Goal: Information Seeking & Learning: Learn about a topic

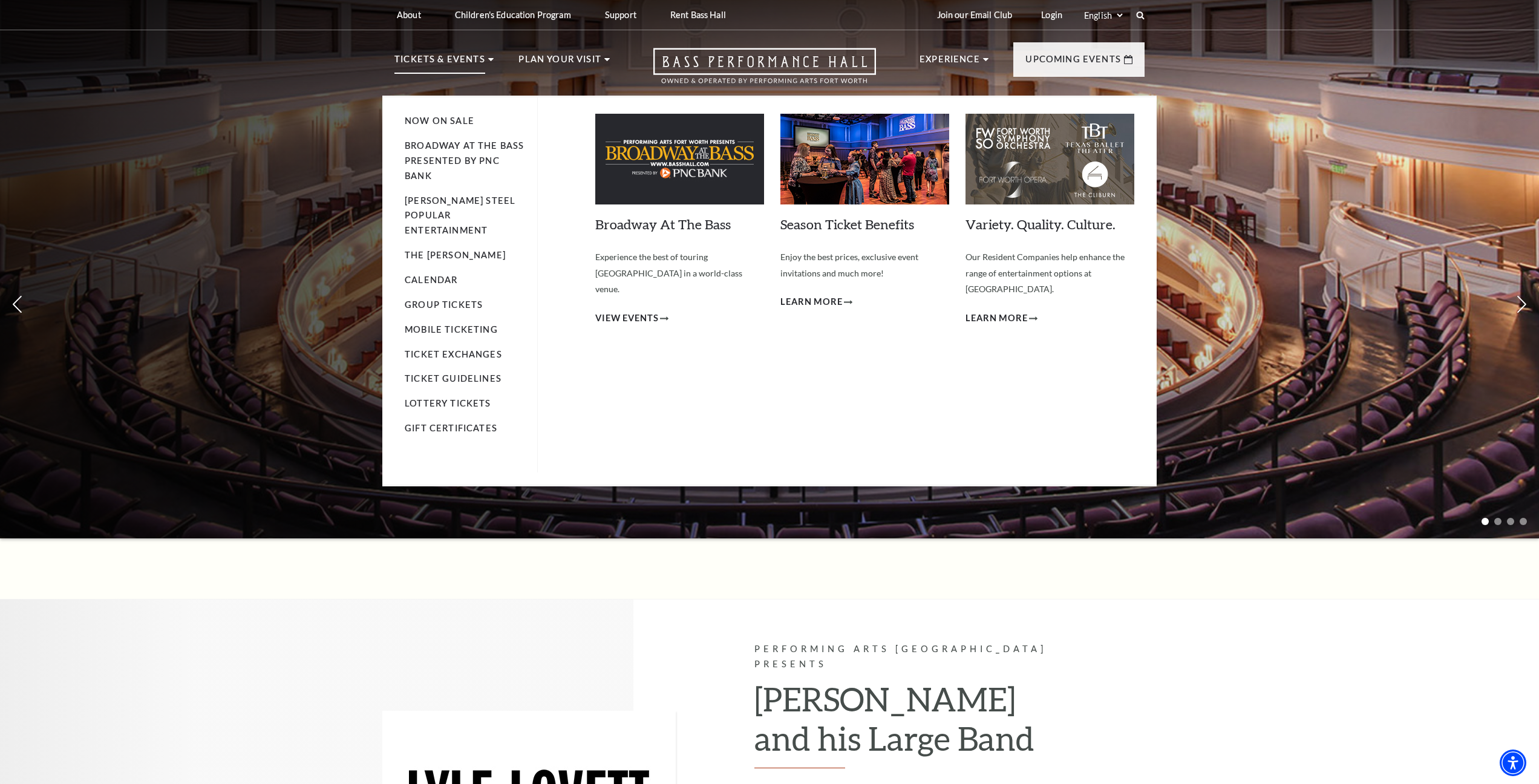
click at [438, 59] on p "Tickets & Events" at bounding box center [440, 63] width 91 height 22
click at [460, 146] on link "Broadway At The Bass presented by PNC Bank" at bounding box center [464, 160] width 119 height 41
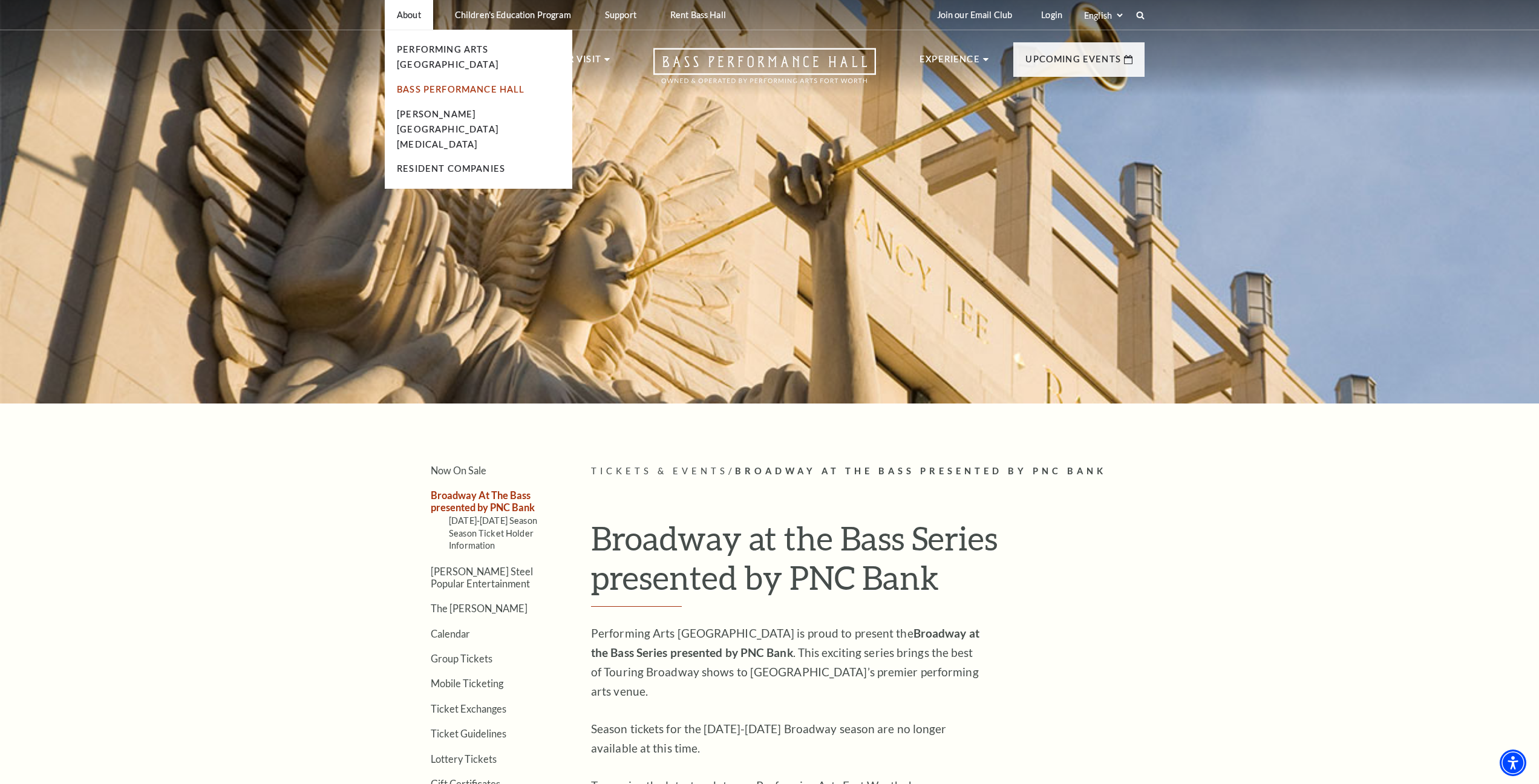
click at [423, 84] on link "Bass Performance Hall" at bounding box center [461, 89] width 128 height 10
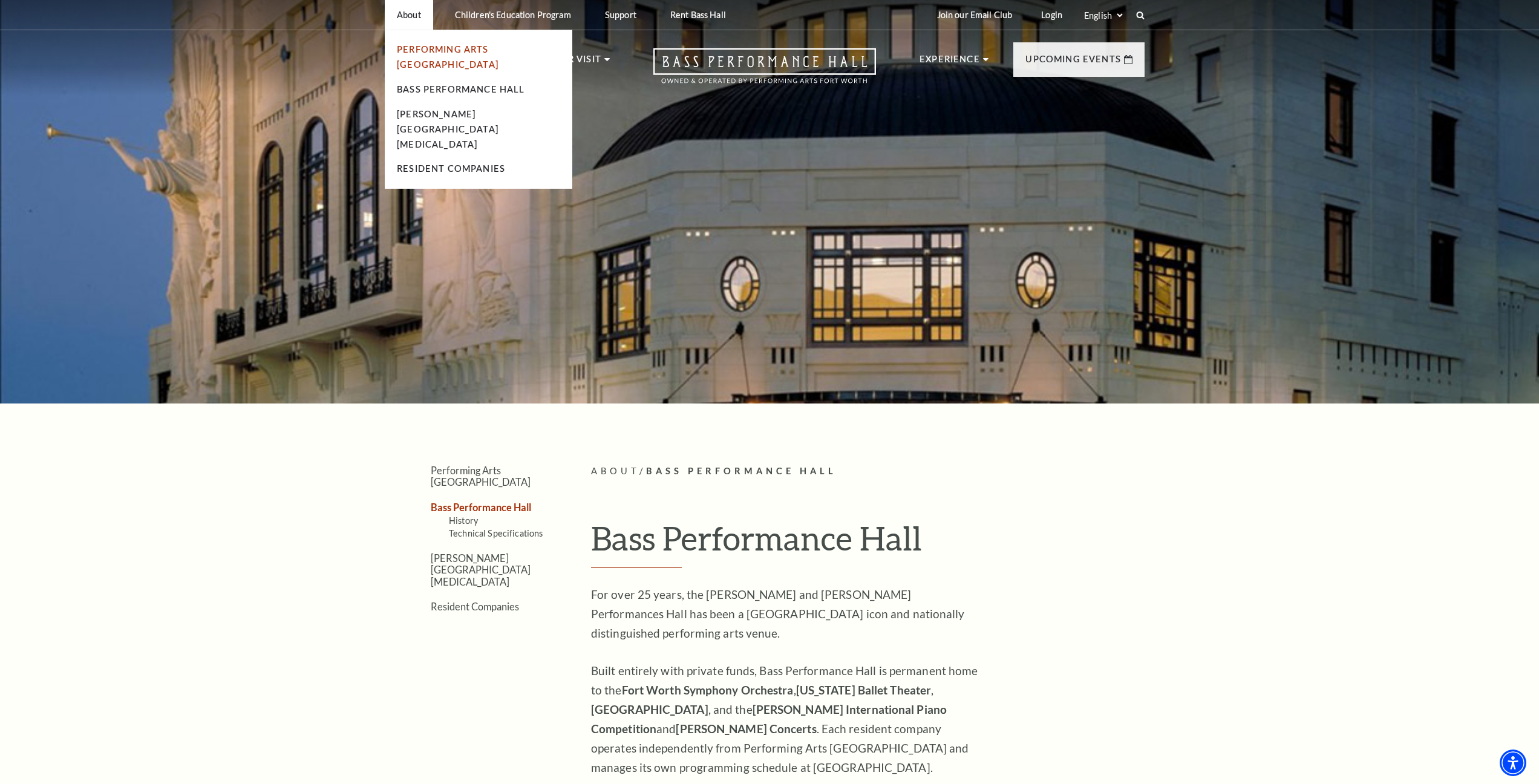
click at [432, 50] on link "Performing Arts [GEOGRAPHIC_DATA]" at bounding box center [448, 57] width 102 height 25
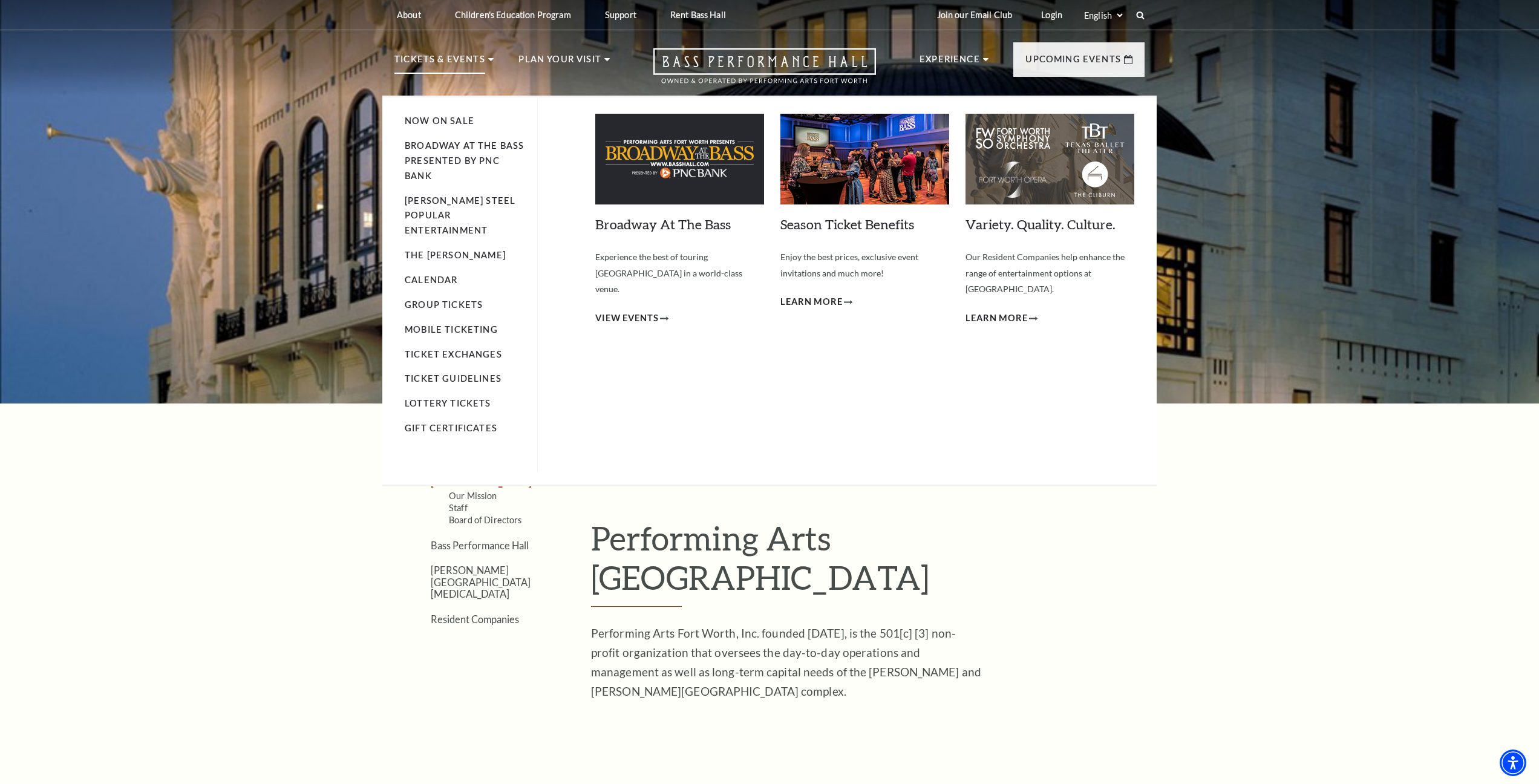
click at [459, 57] on p "Tickets & Events" at bounding box center [440, 63] width 91 height 22
click at [699, 194] on img at bounding box center [680, 158] width 169 height 91
click at [664, 224] on link "Broadway At The Bass" at bounding box center [663, 224] width 135 height 16
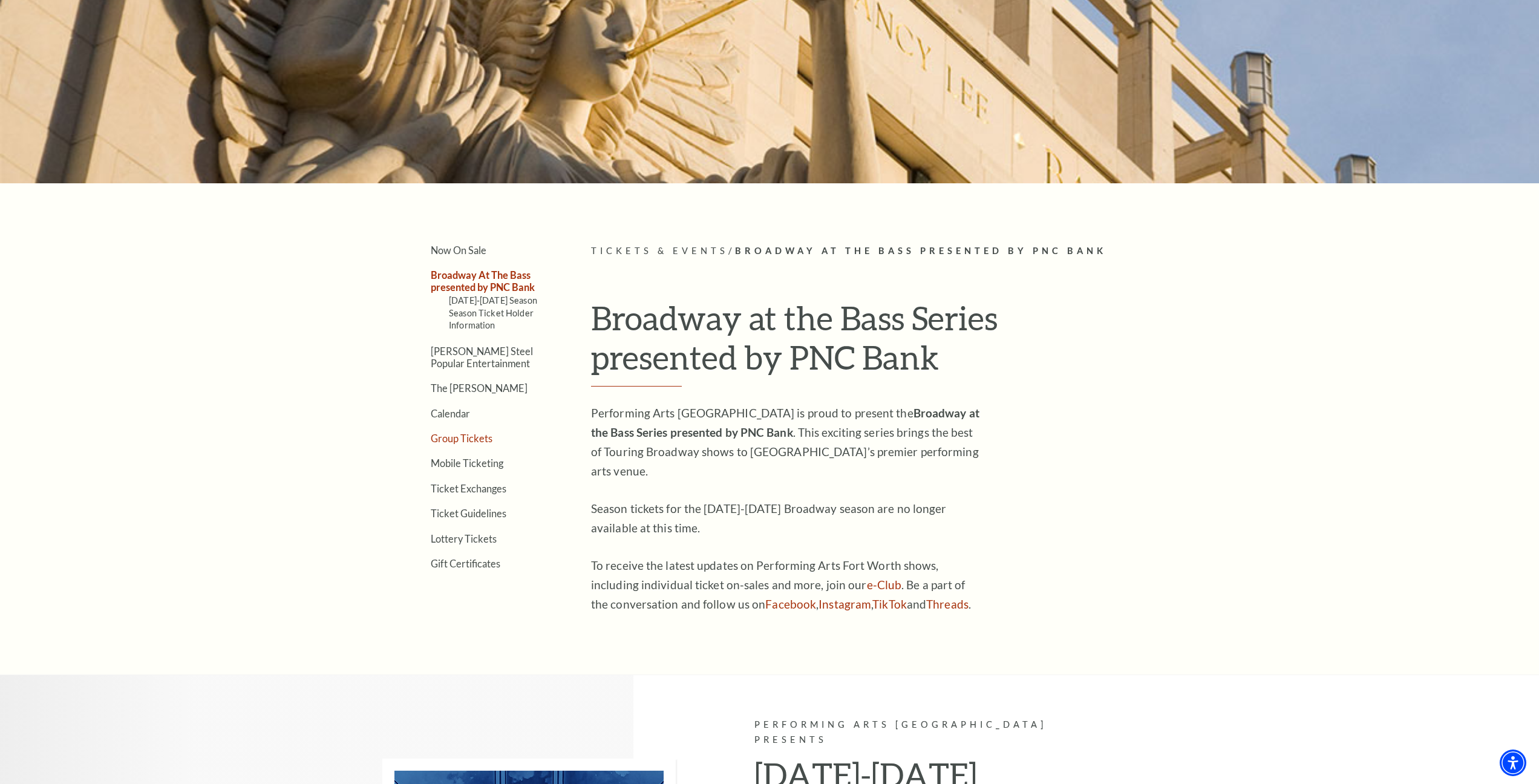
scroll to position [222, 0]
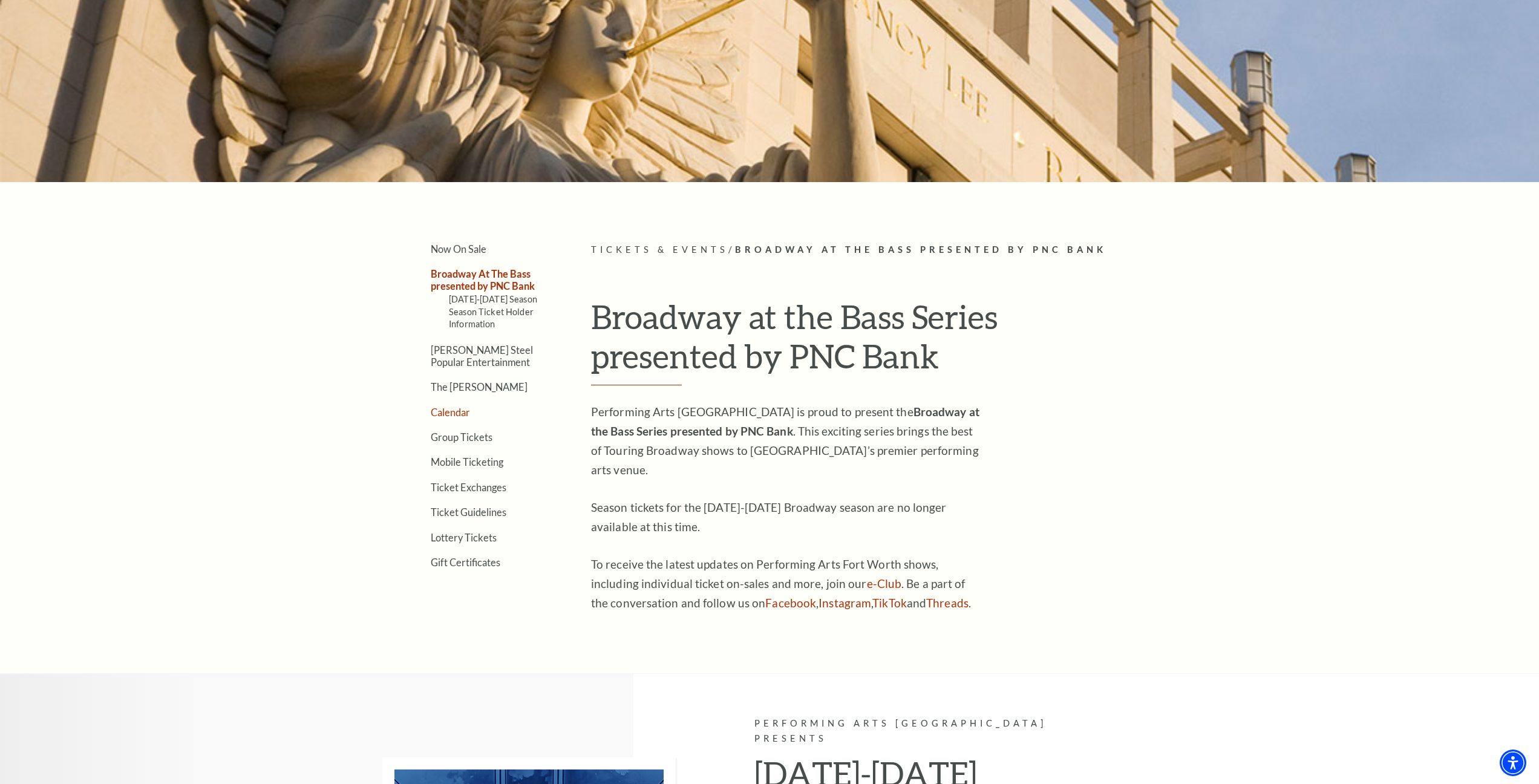
click at [447, 408] on link "Calendar" at bounding box center [450, 412] width 39 height 12
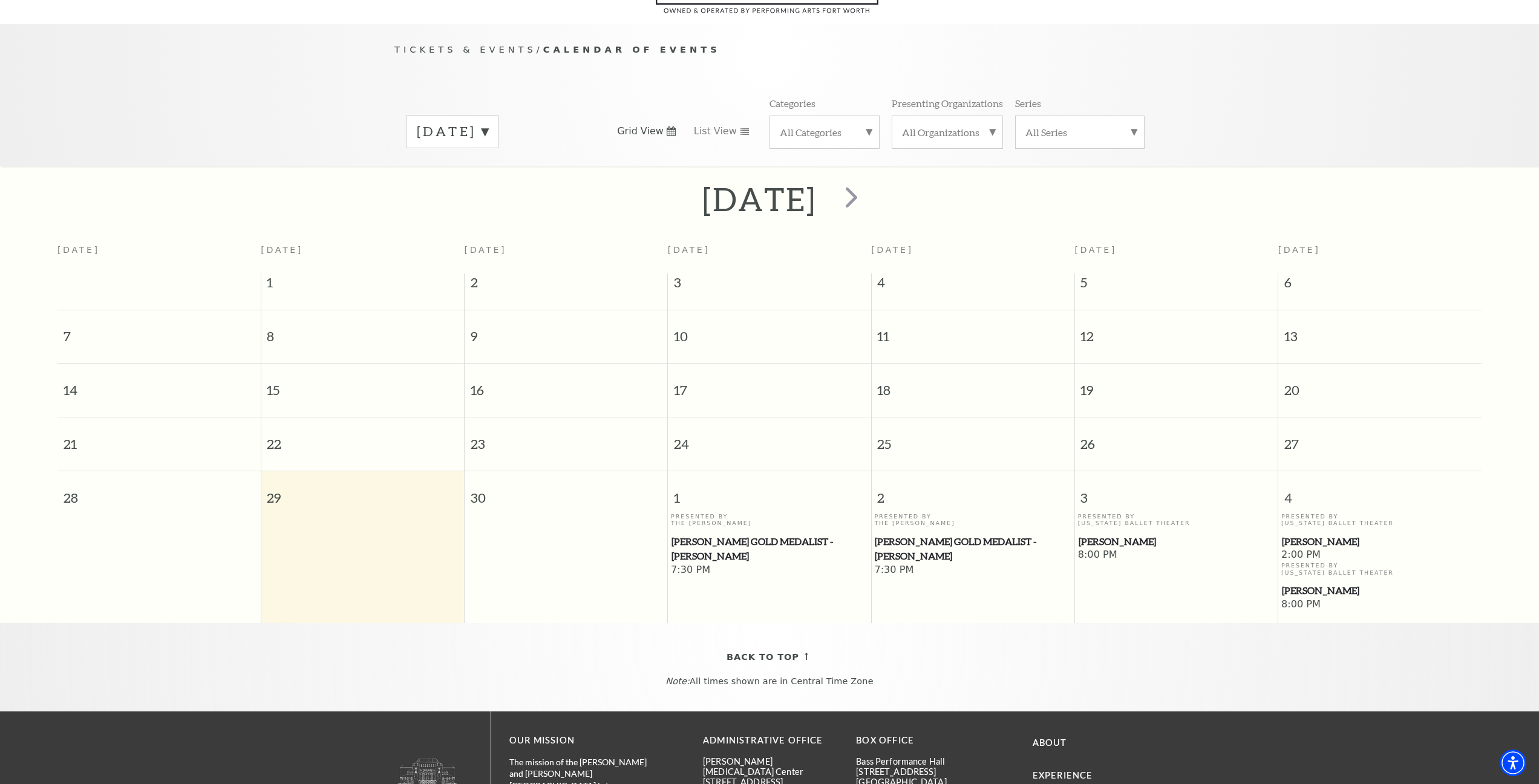
scroll to position [106, 0]
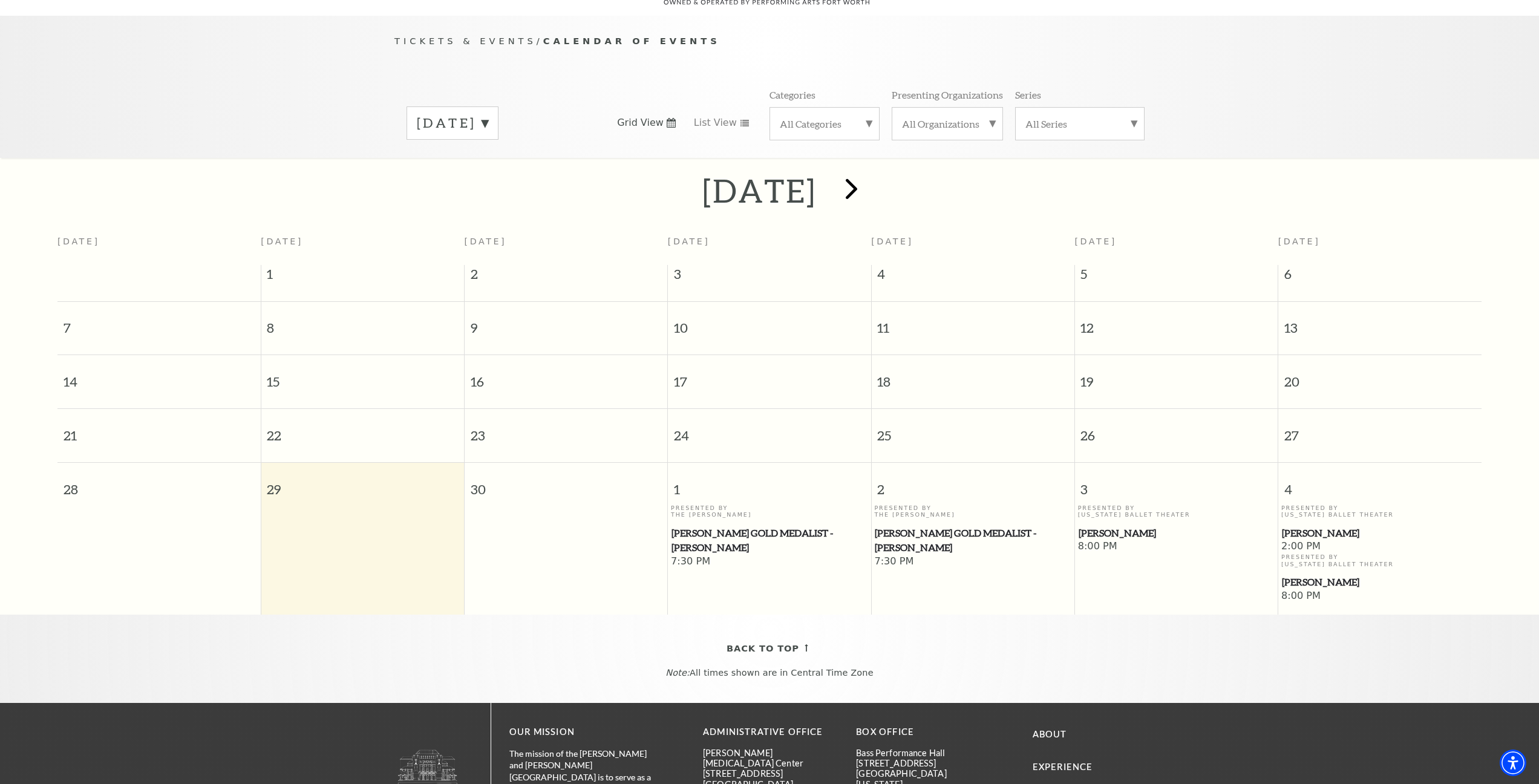
click at [869, 176] on span "next" at bounding box center [852, 189] width 35 height 35
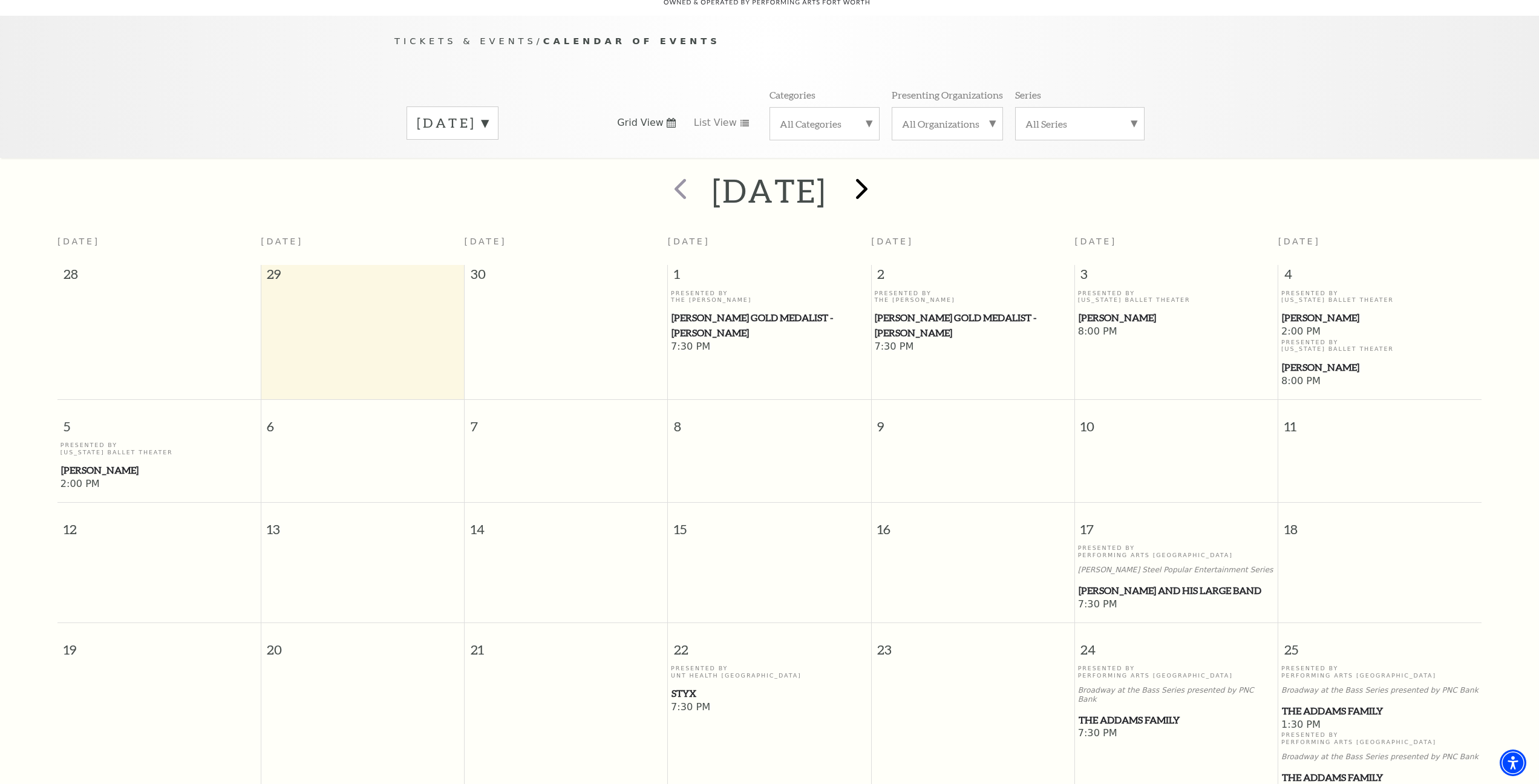
click at [879, 176] on span "next" at bounding box center [862, 189] width 35 height 35
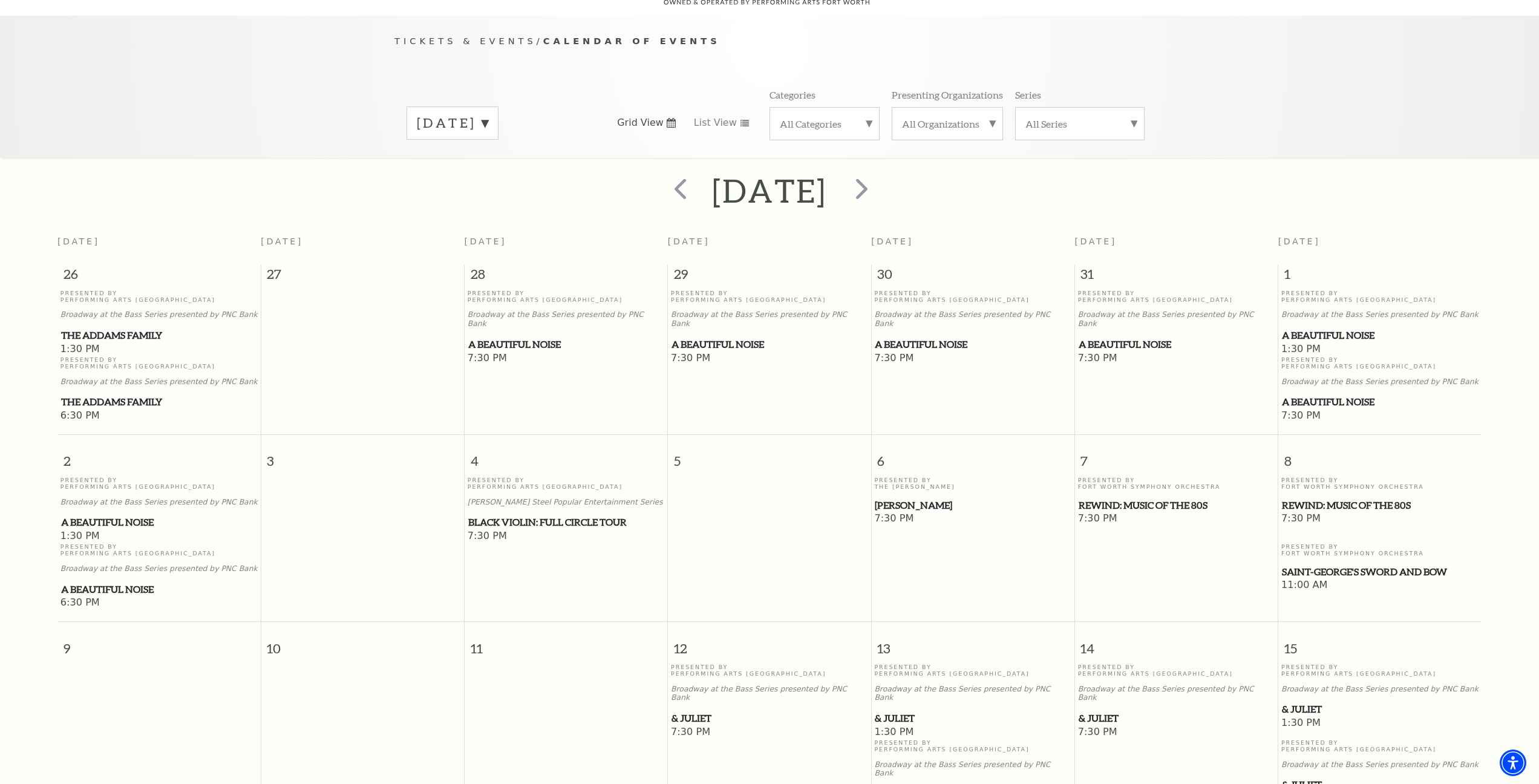
click at [1112, 498] on span "REWIND: Music of the 80s" at bounding box center [1177, 505] width 196 height 15
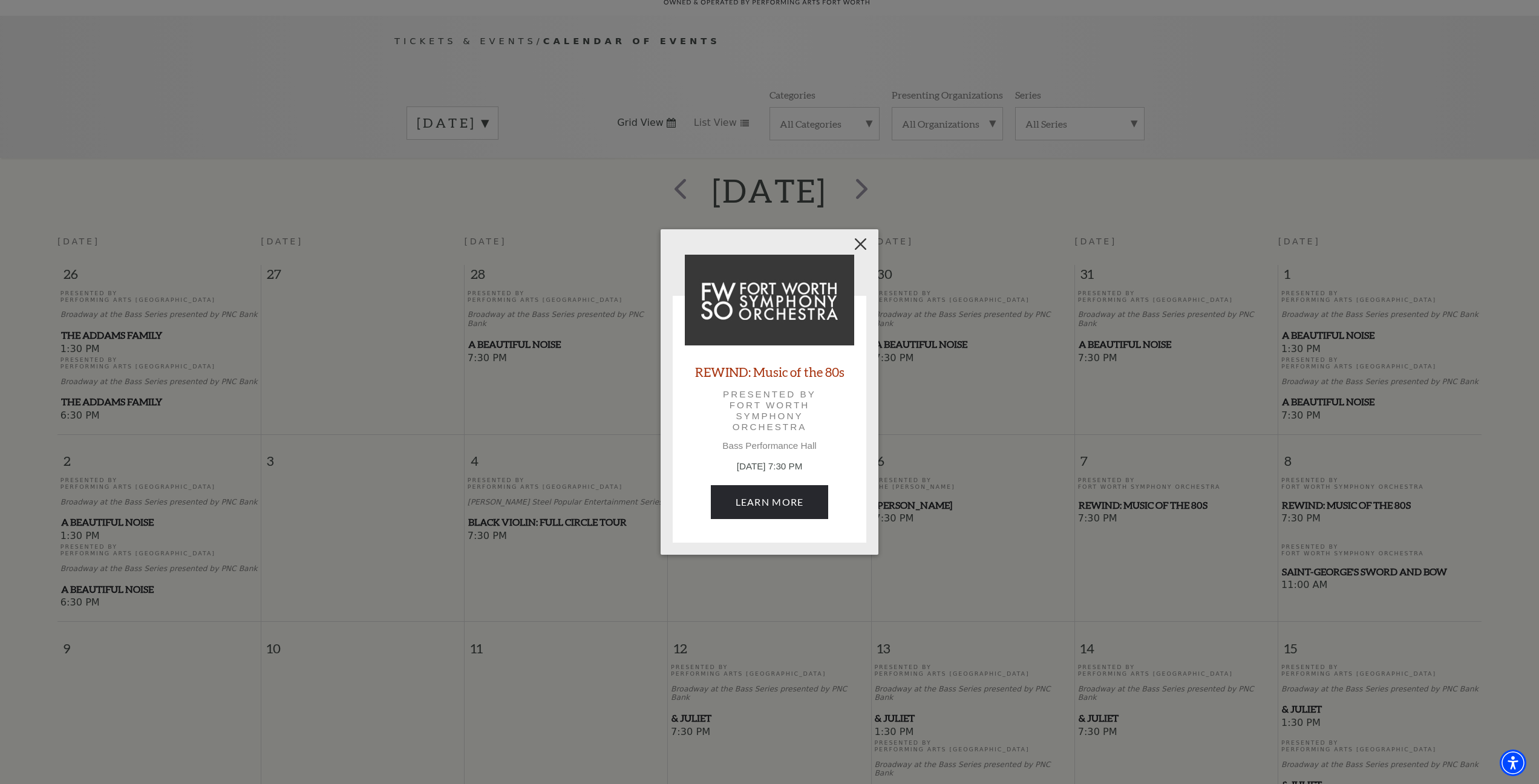
click at [864, 243] on button "Close" at bounding box center [861, 244] width 23 height 23
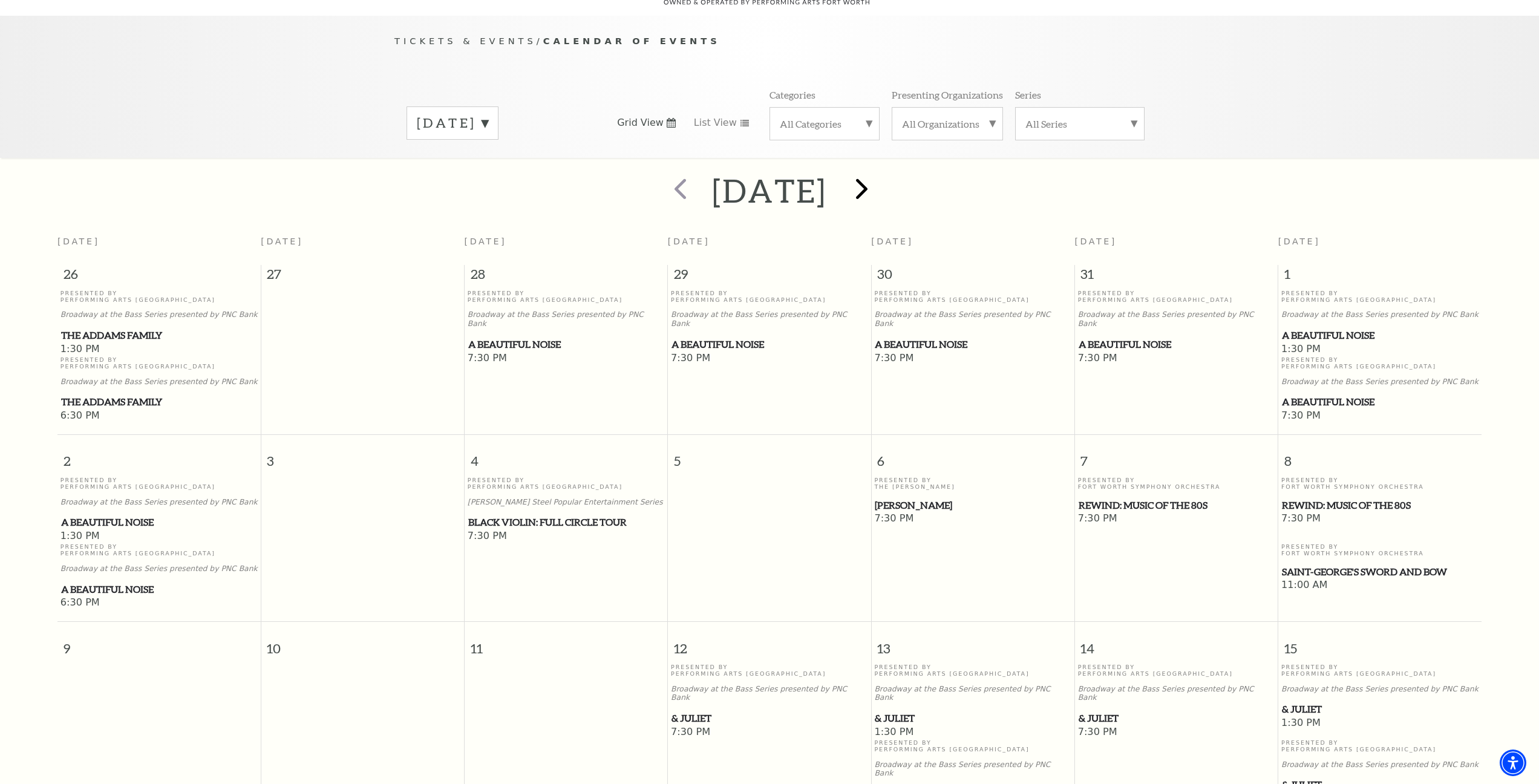
click at [879, 178] on span "next" at bounding box center [862, 189] width 35 height 35
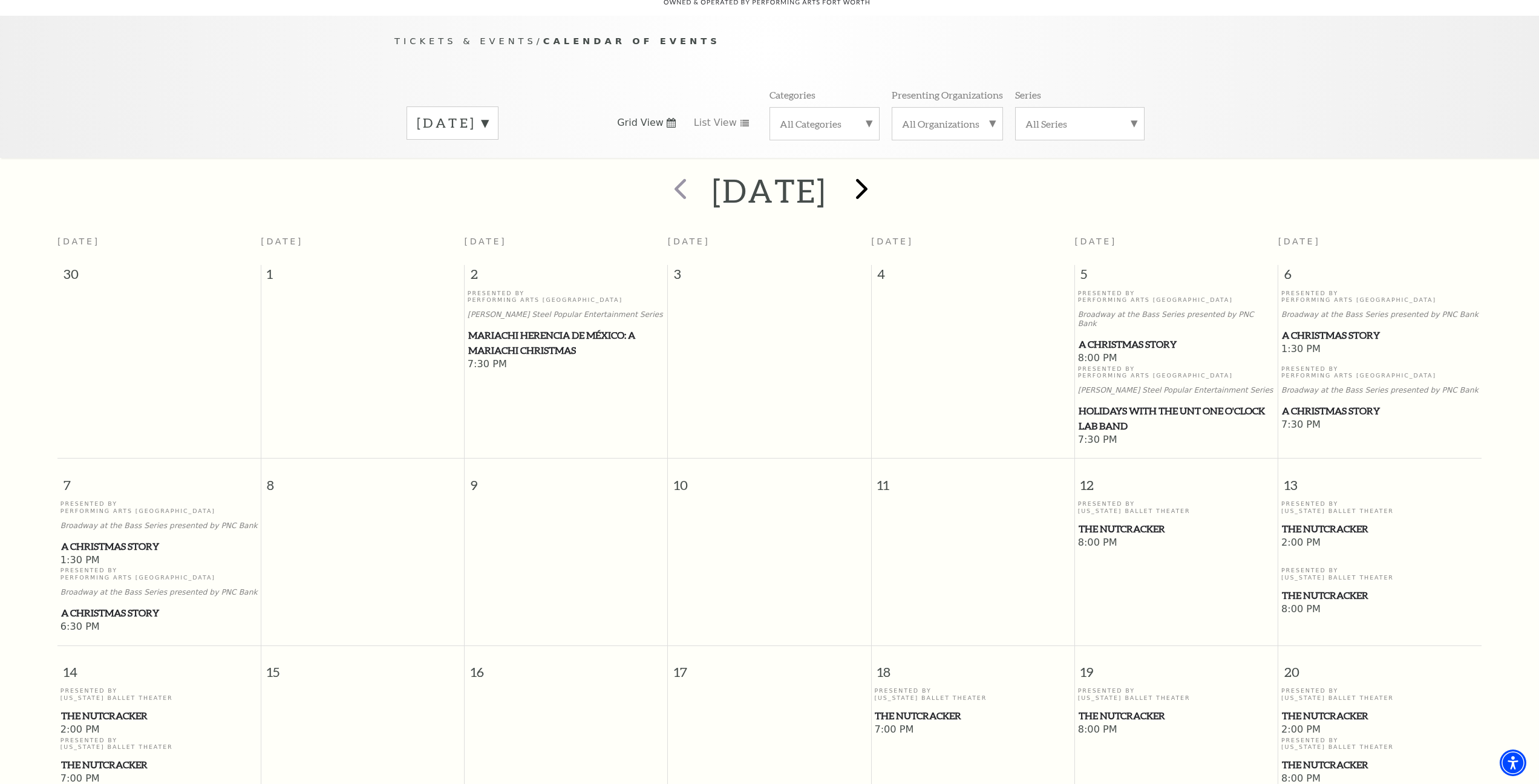
click at [879, 177] on span "next" at bounding box center [862, 189] width 35 height 35
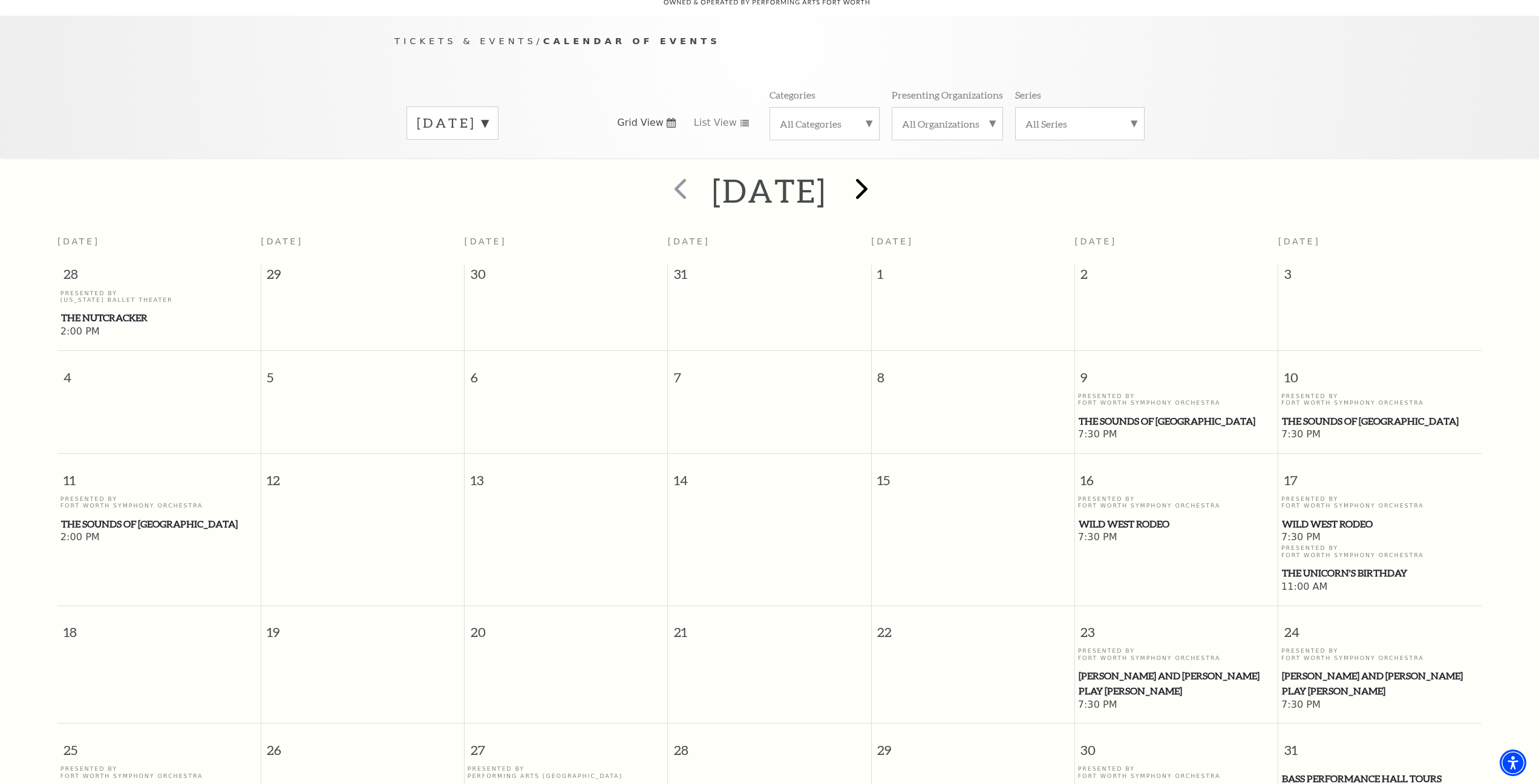
click at [879, 173] on span "next" at bounding box center [862, 189] width 35 height 35
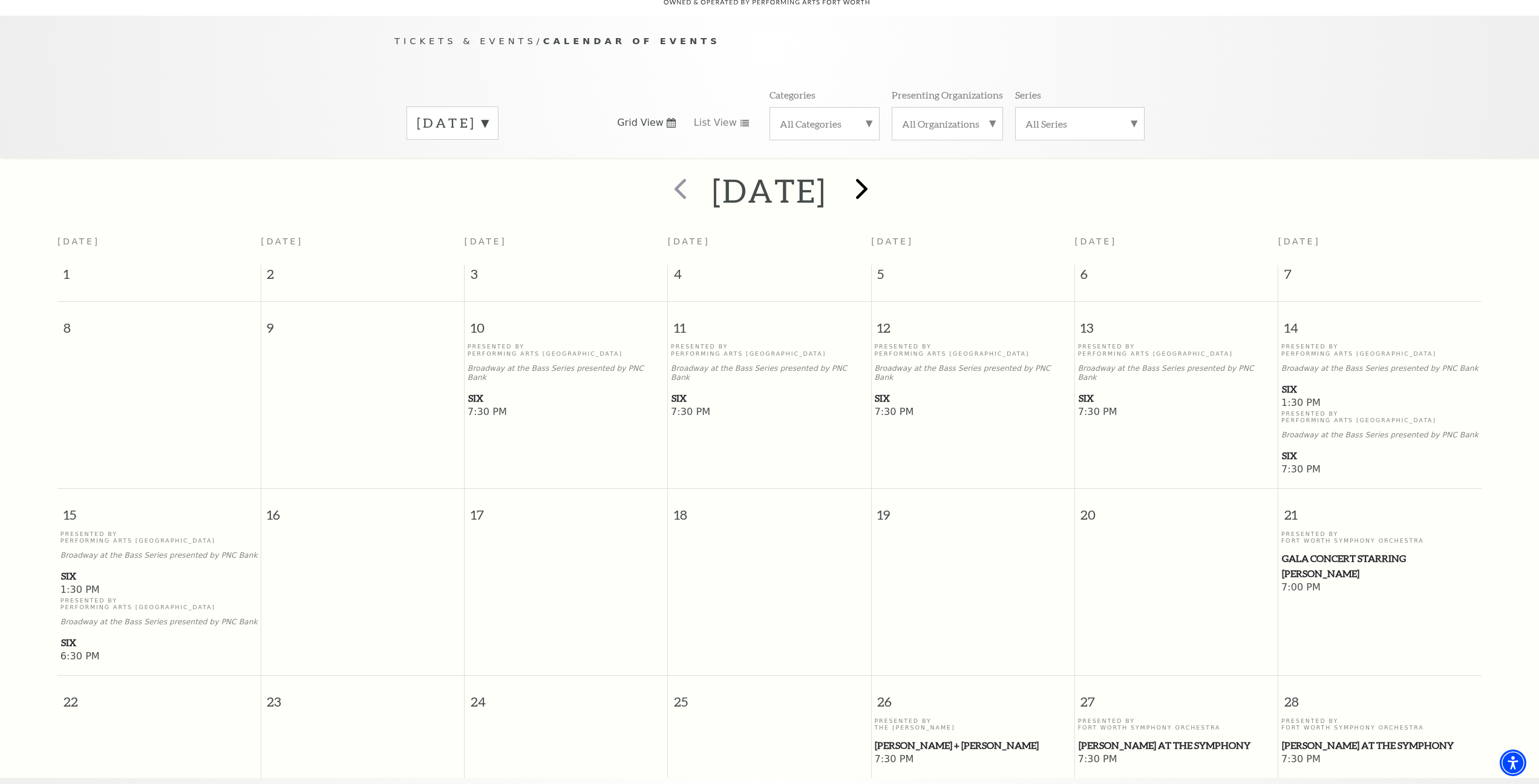
click at [879, 175] on span "next" at bounding box center [862, 189] width 35 height 35
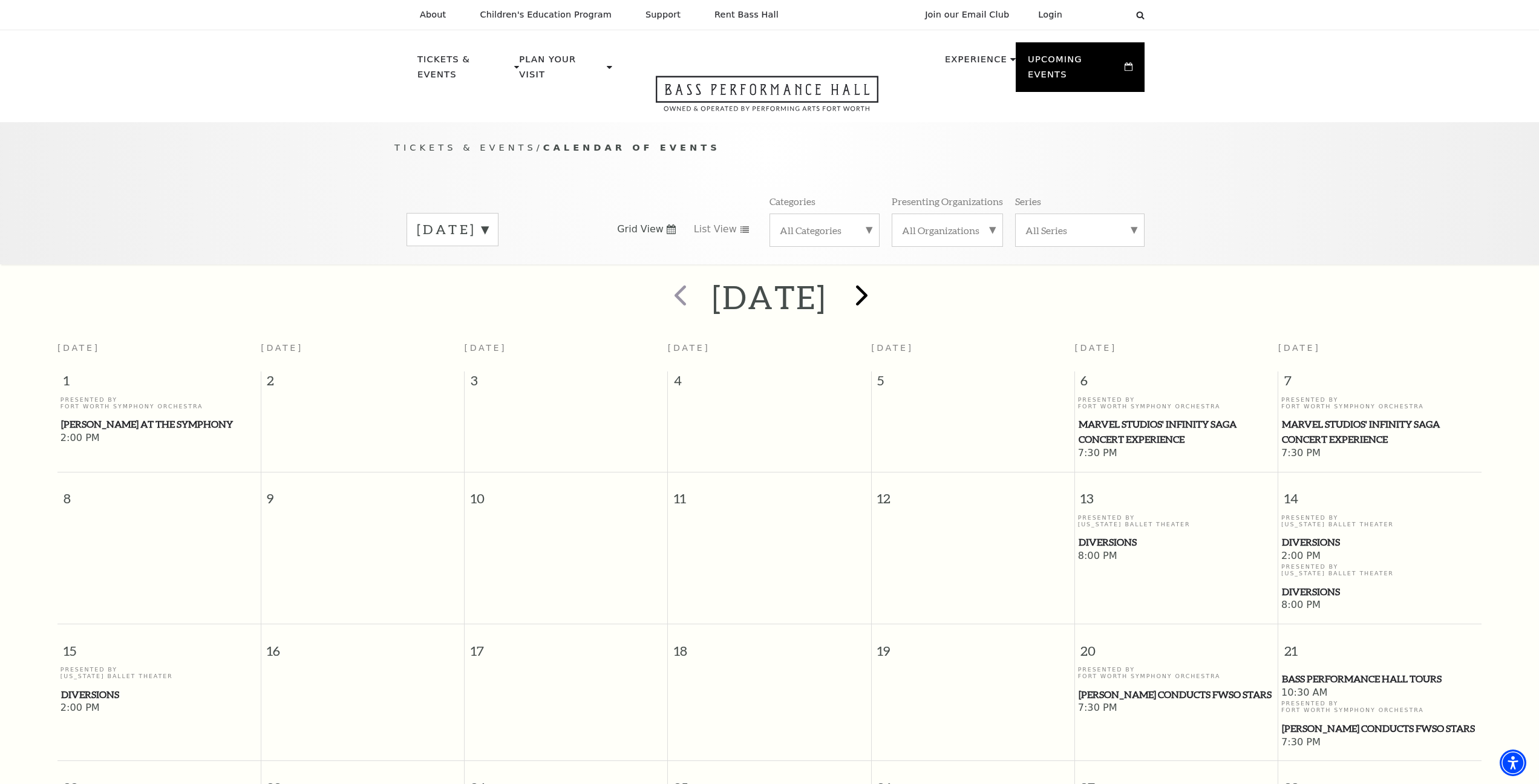
scroll to position [0, 0]
click at [879, 281] on span "next" at bounding box center [862, 295] width 35 height 35
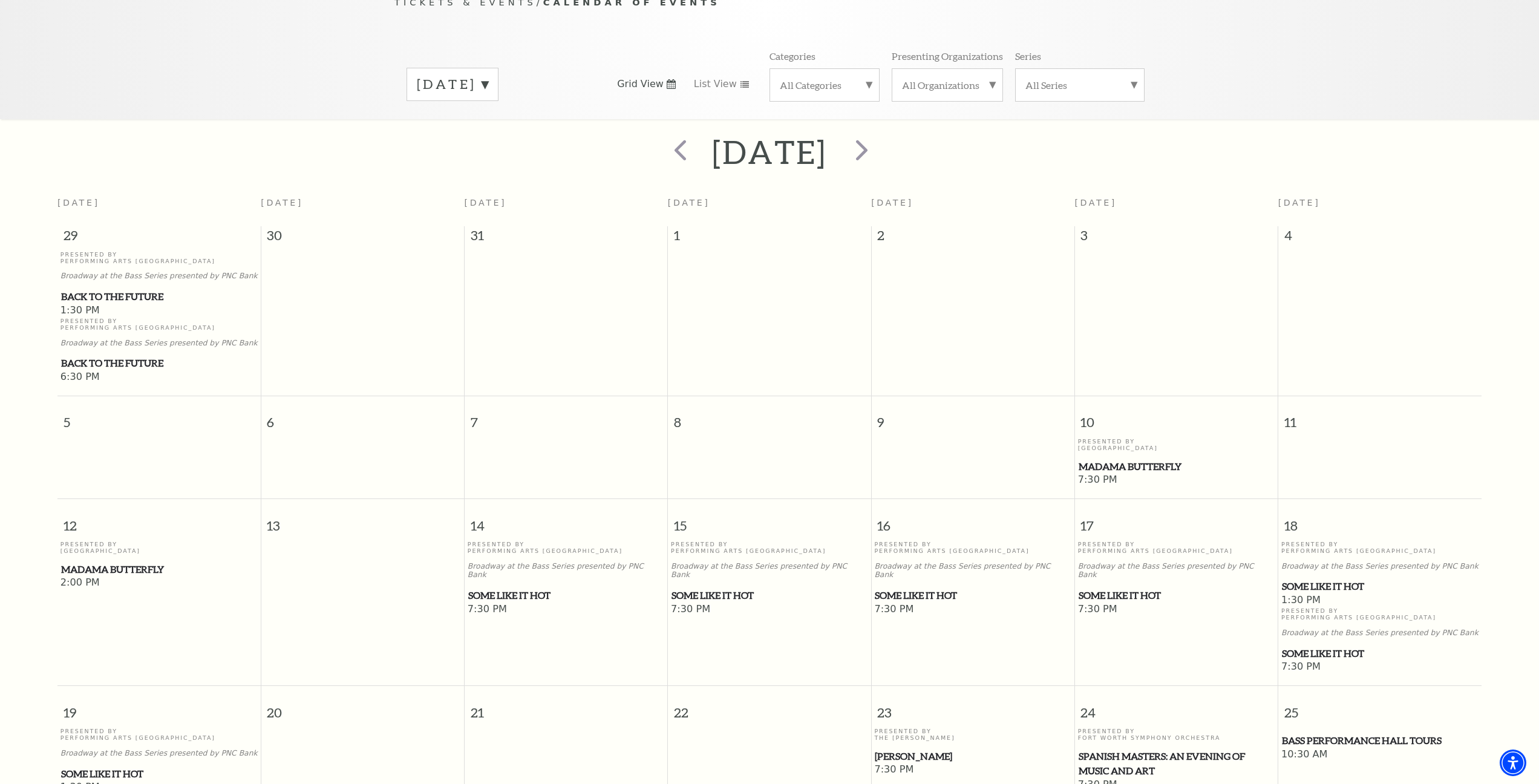
scroll to position [144, 0]
click at [879, 137] on span "next" at bounding box center [862, 151] width 35 height 35
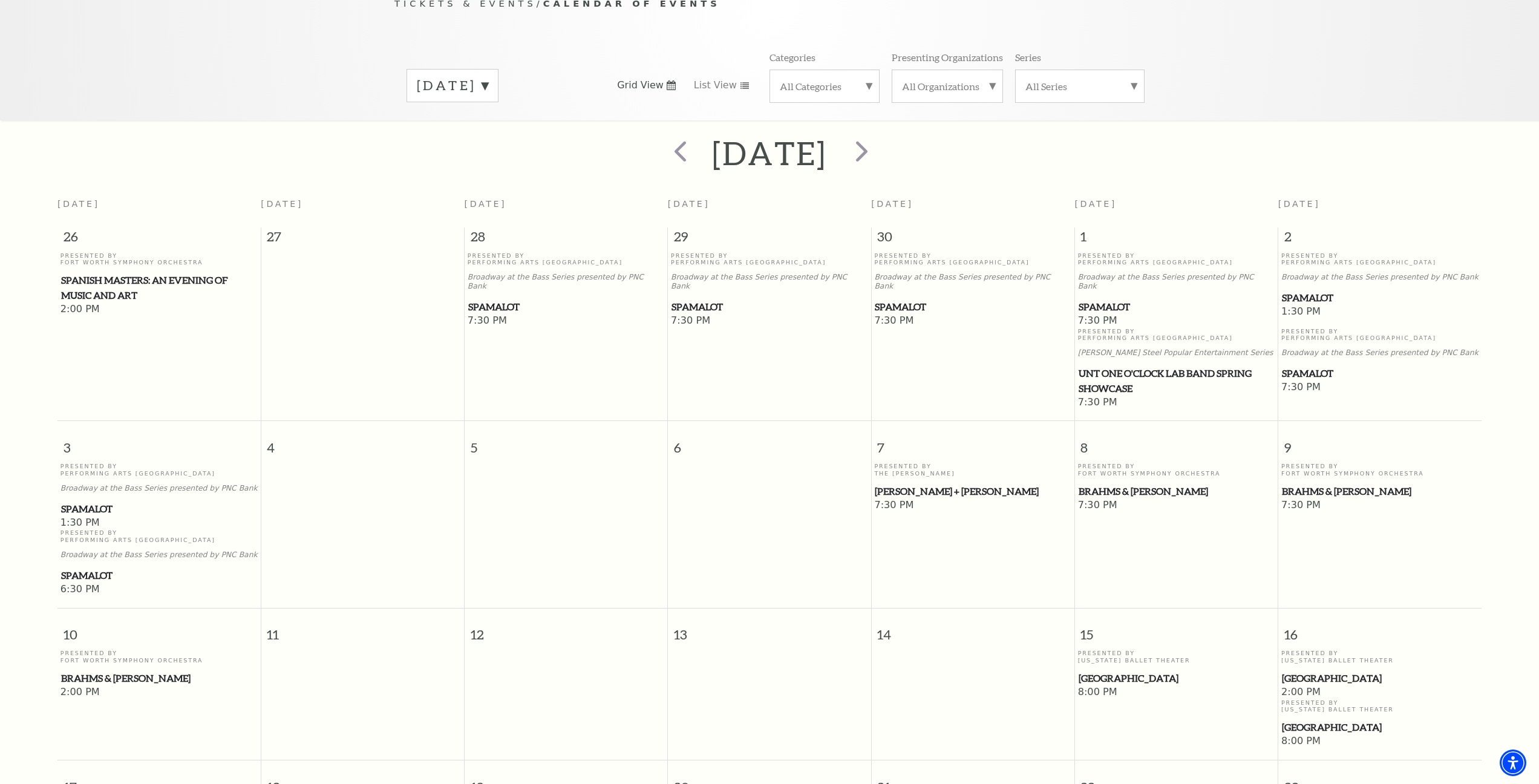
scroll to position [106, 0]
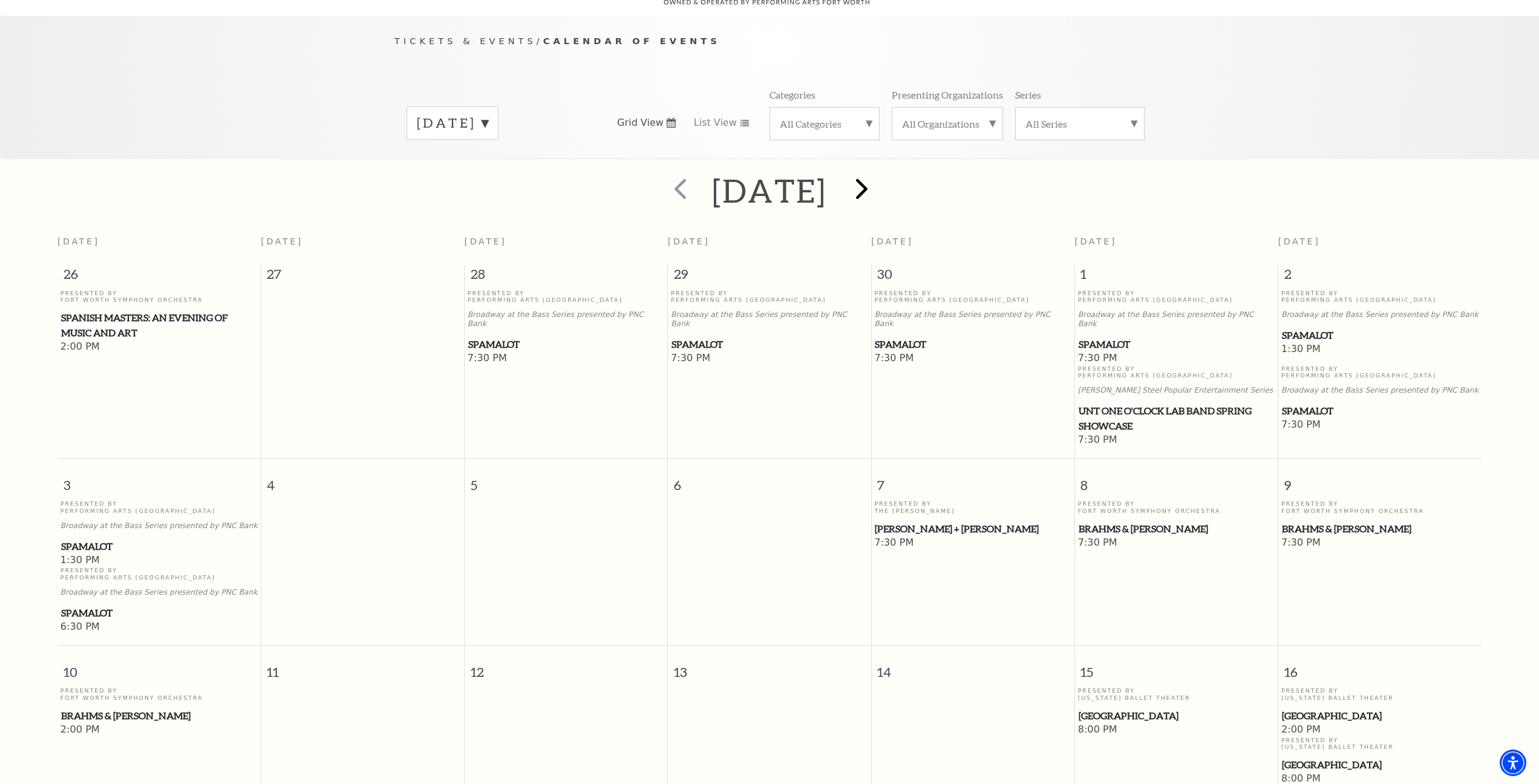
click at [879, 171] on span "next" at bounding box center [862, 189] width 35 height 35
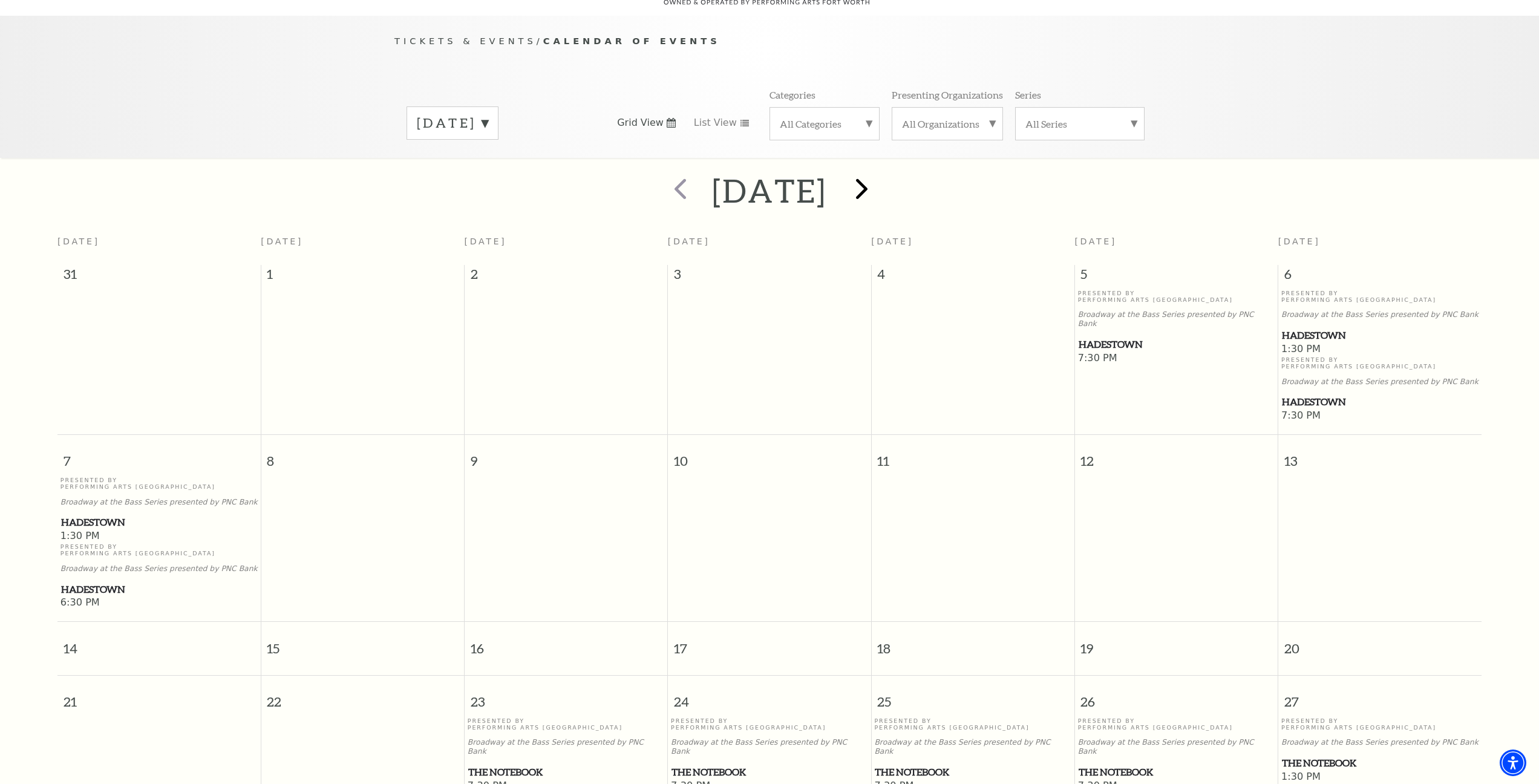
click at [879, 175] on span "next" at bounding box center [862, 189] width 35 height 35
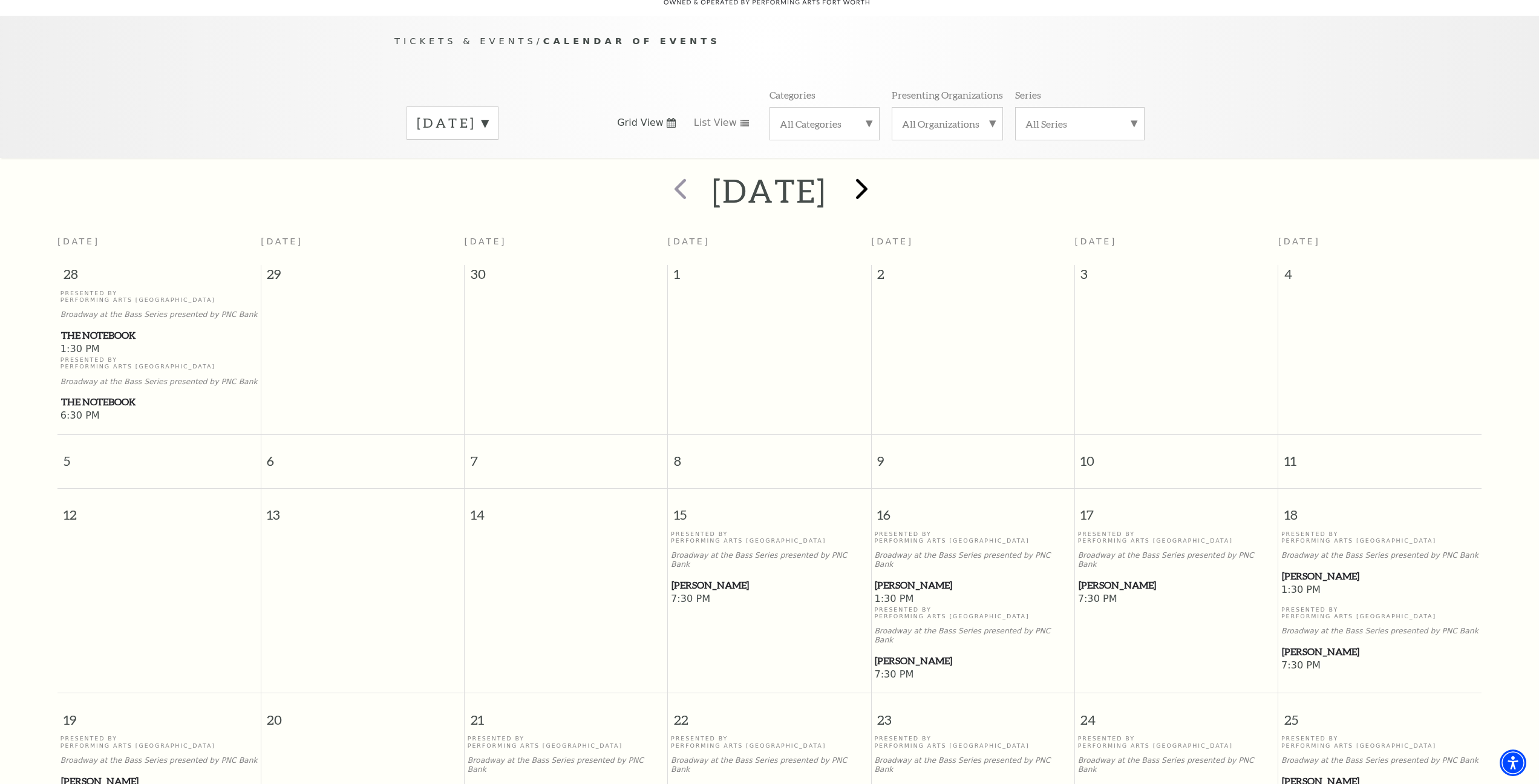
click at [879, 173] on span "next" at bounding box center [862, 189] width 35 height 35
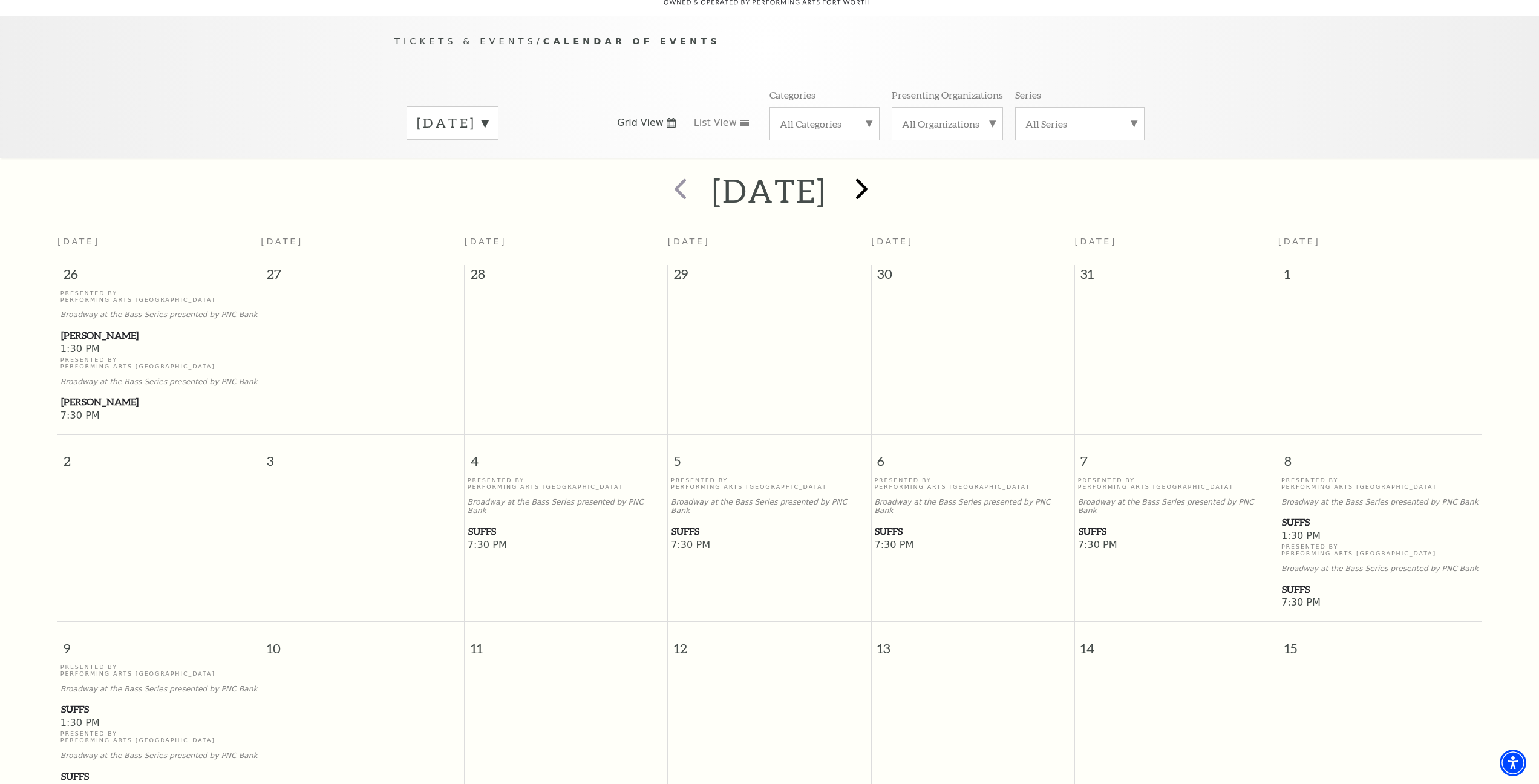
click at [879, 173] on span "next" at bounding box center [862, 189] width 35 height 35
